Goal: Task Accomplishment & Management: Manage account settings

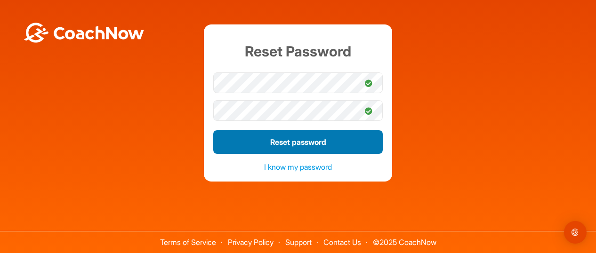
click at [316, 142] on button "Reset password" at bounding box center [298, 142] width 170 height 24
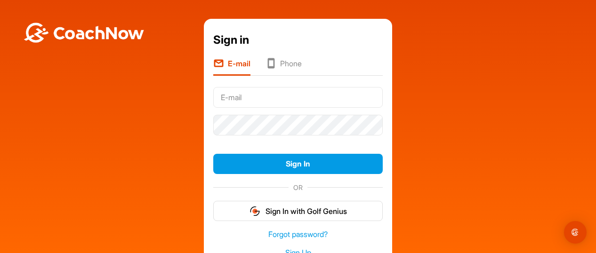
click at [221, 92] on input "text" at bounding box center [298, 97] width 170 height 21
type input "[EMAIL_ADDRESS][DOMAIN_NAME]"
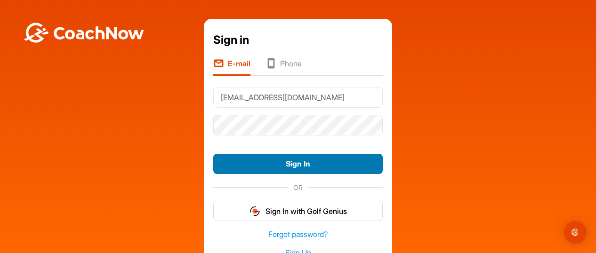
click at [292, 160] on button "Sign In" at bounding box center [298, 164] width 170 height 20
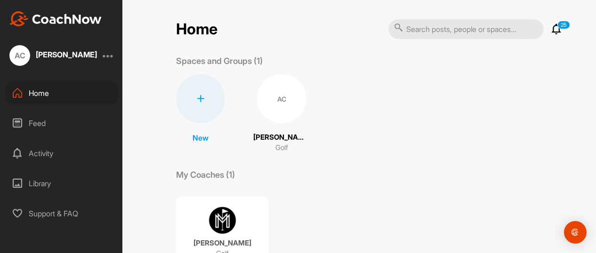
click at [271, 98] on div "AC" at bounding box center [281, 98] width 49 height 49
